Goal: Use online tool/utility: Utilize a website feature to perform a specific function

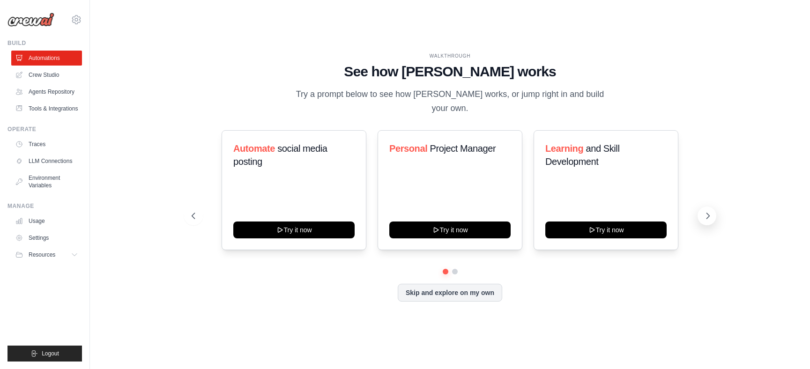
click at [707, 216] on icon at bounding box center [707, 215] width 9 height 9
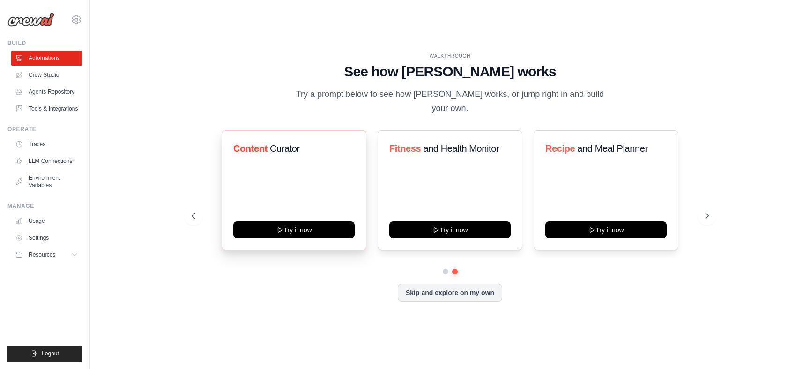
click at [285, 171] on div "Content Curator Try it now" at bounding box center [294, 190] width 145 height 120
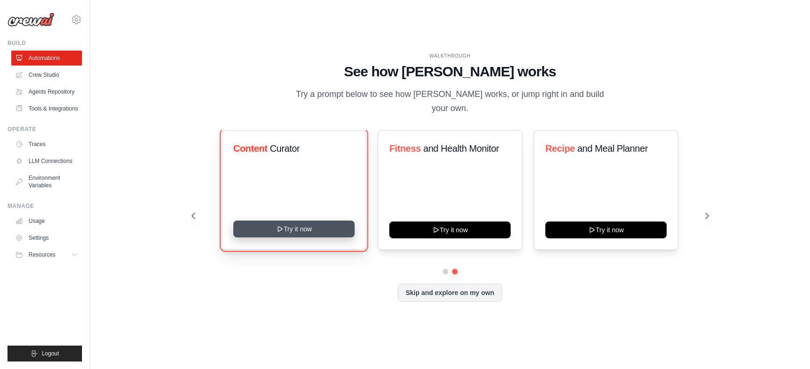
click at [287, 232] on button "Try it now" at bounding box center [293, 229] width 121 height 17
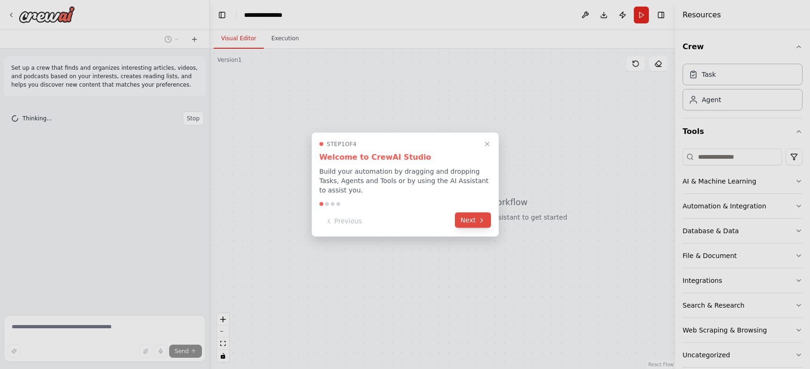
click at [475, 222] on button "Next" at bounding box center [473, 220] width 36 height 15
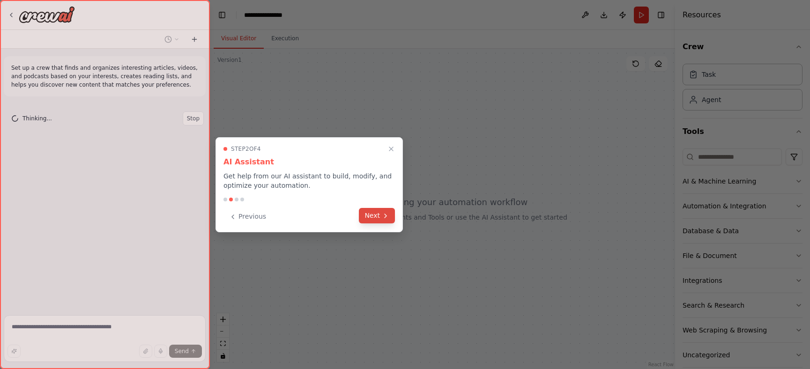
click at [381, 221] on button "Next" at bounding box center [377, 215] width 36 height 15
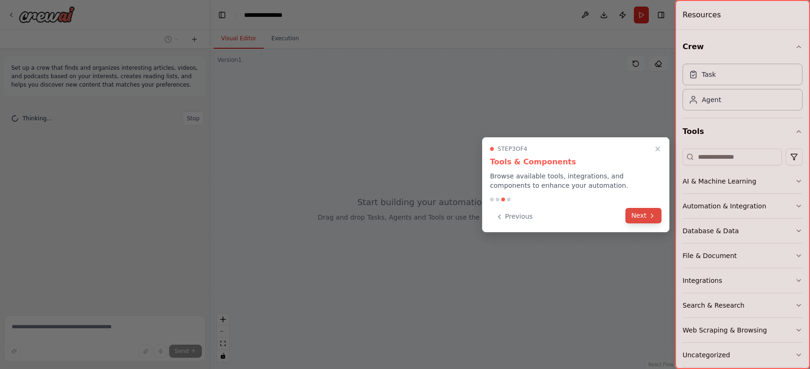
click at [636, 213] on button "Next" at bounding box center [644, 215] width 36 height 15
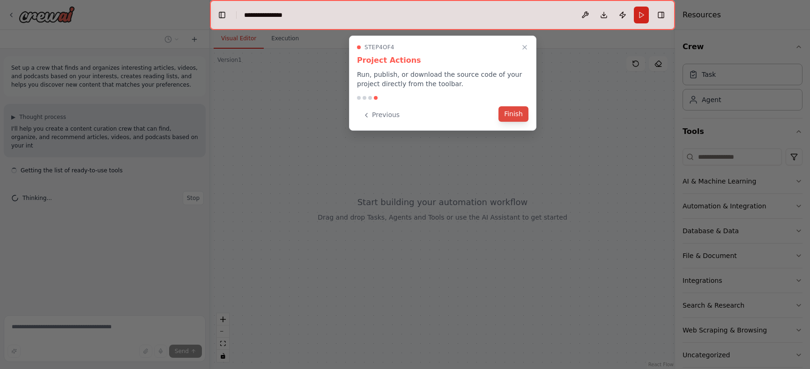
click at [516, 117] on button "Finish" at bounding box center [514, 113] width 30 height 15
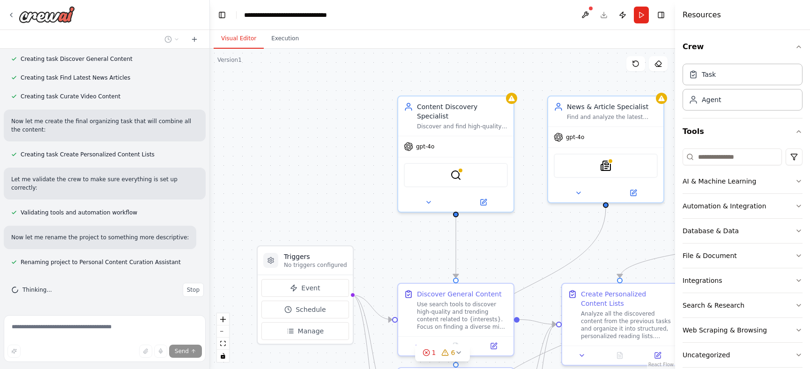
scroll to position [673, 0]
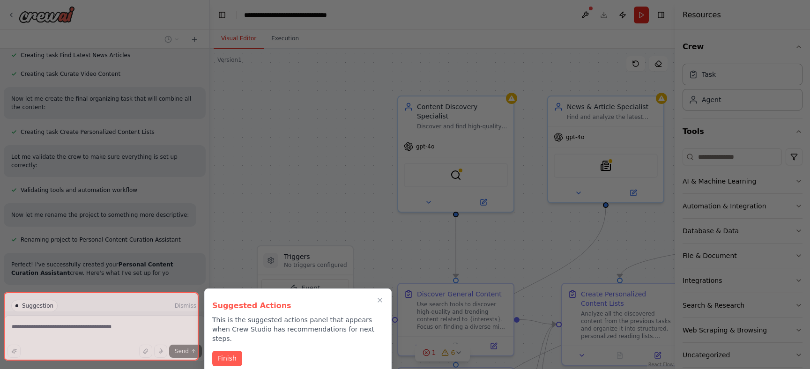
click at [359, 194] on div at bounding box center [405, 184] width 810 height 369
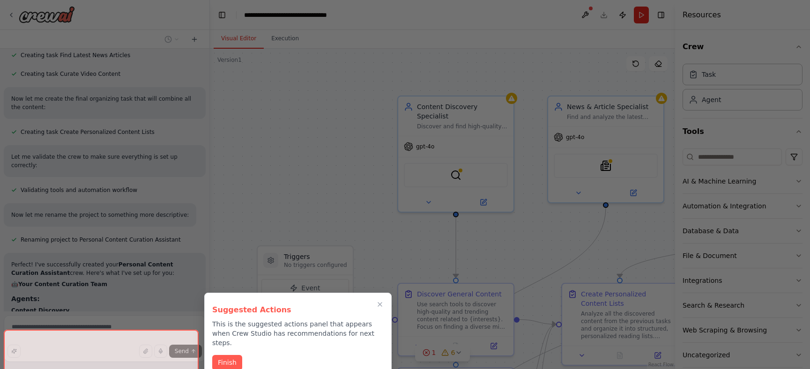
click at [345, 209] on div at bounding box center [405, 184] width 810 height 369
click at [231, 358] on button "Finish" at bounding box center [227, 361] width 30 height 15
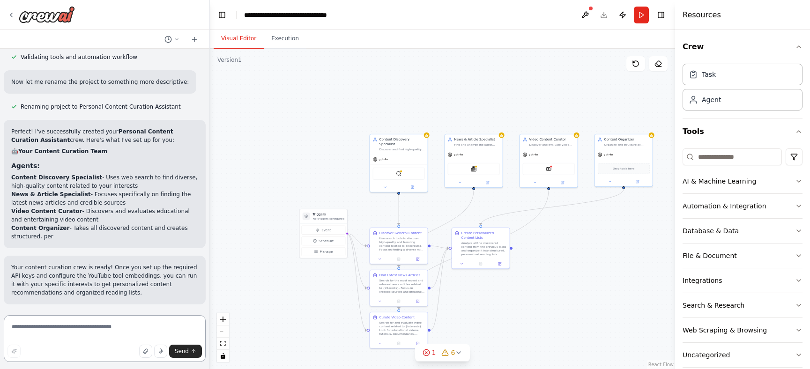
scroll to position [882, 0]
